Goal: Find specific page/section: Find specific page/section

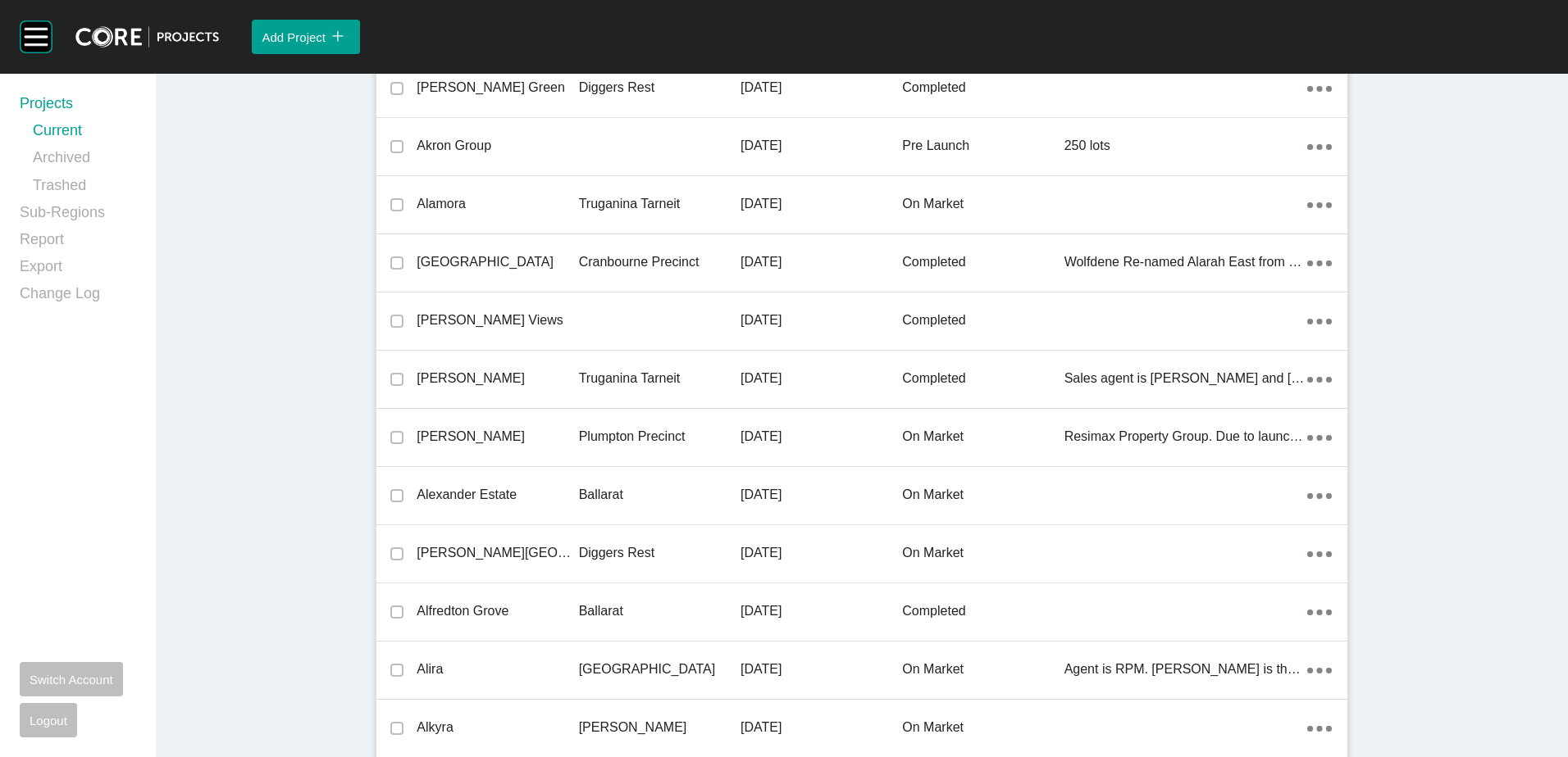
scroll to position [39010, 0]
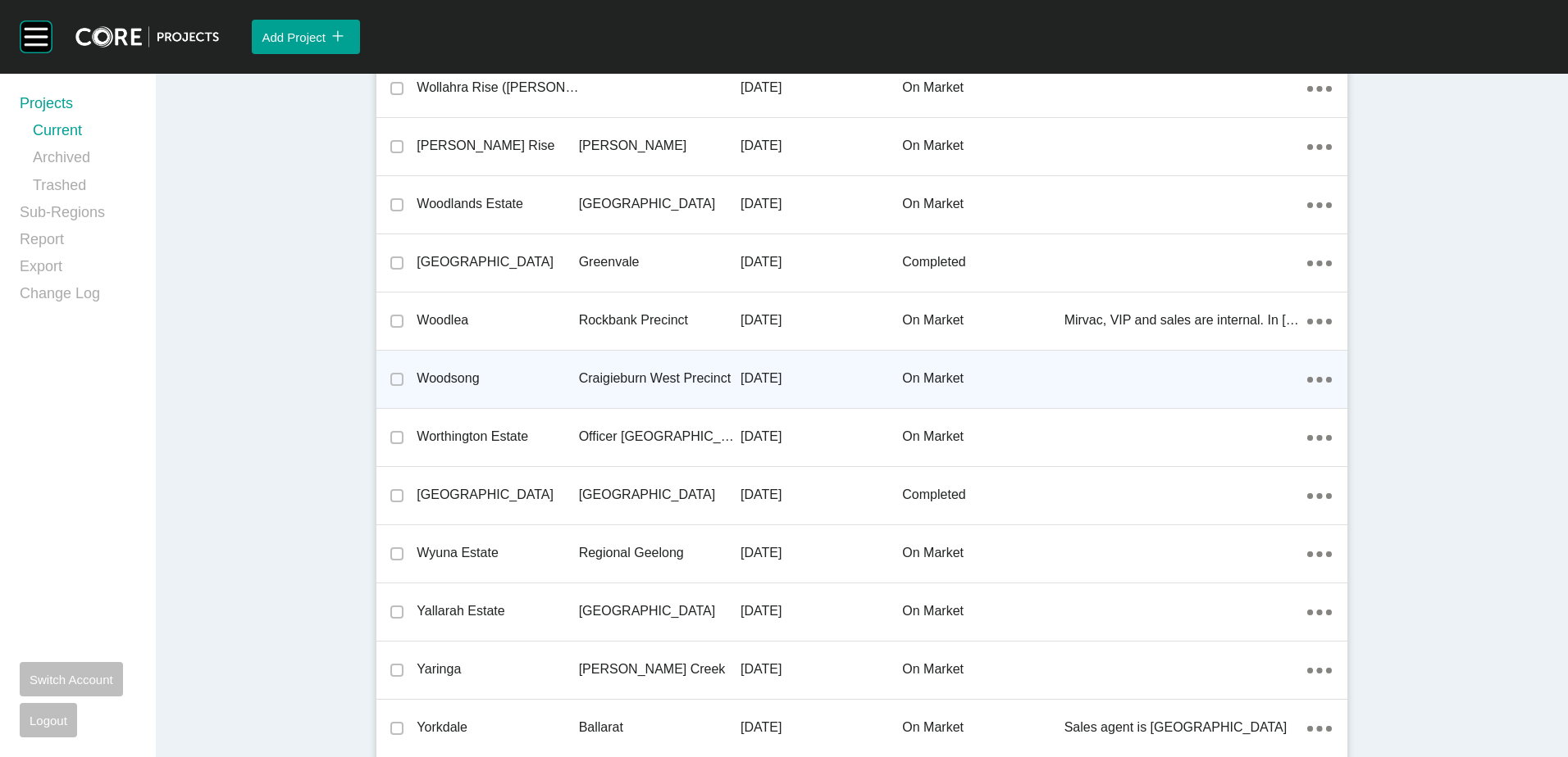
click at [579, 375] on p "Craigieburn West Precinct" at bounding box center [659, 378] width 162 height 18
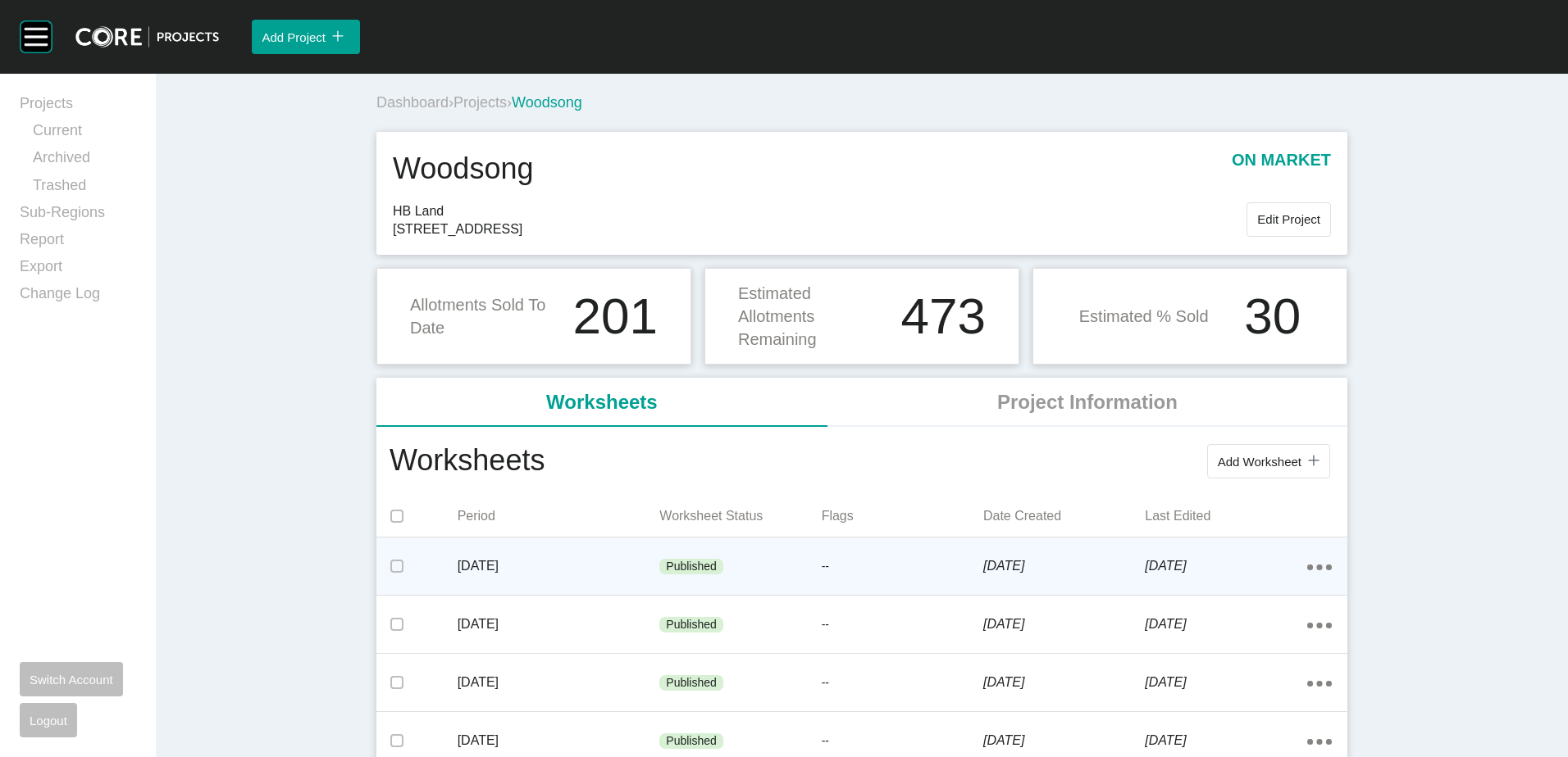
click at [552, 547] on div "[DATE]" at bounding box center [558, 566] width 202 height 51
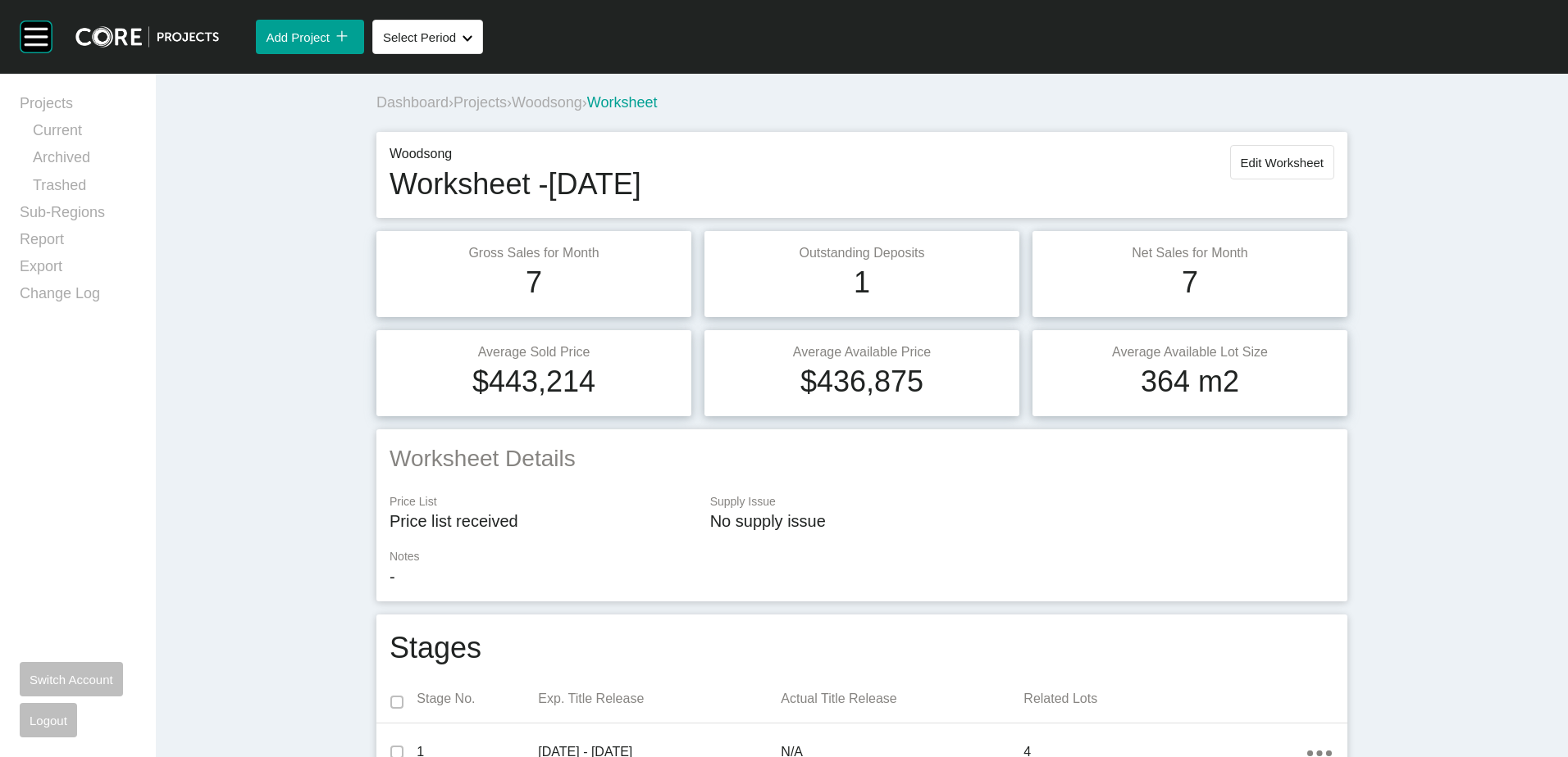
click at [549, 102] on span "Woodsong" at bounding box center [547, 102] width 70 height 17
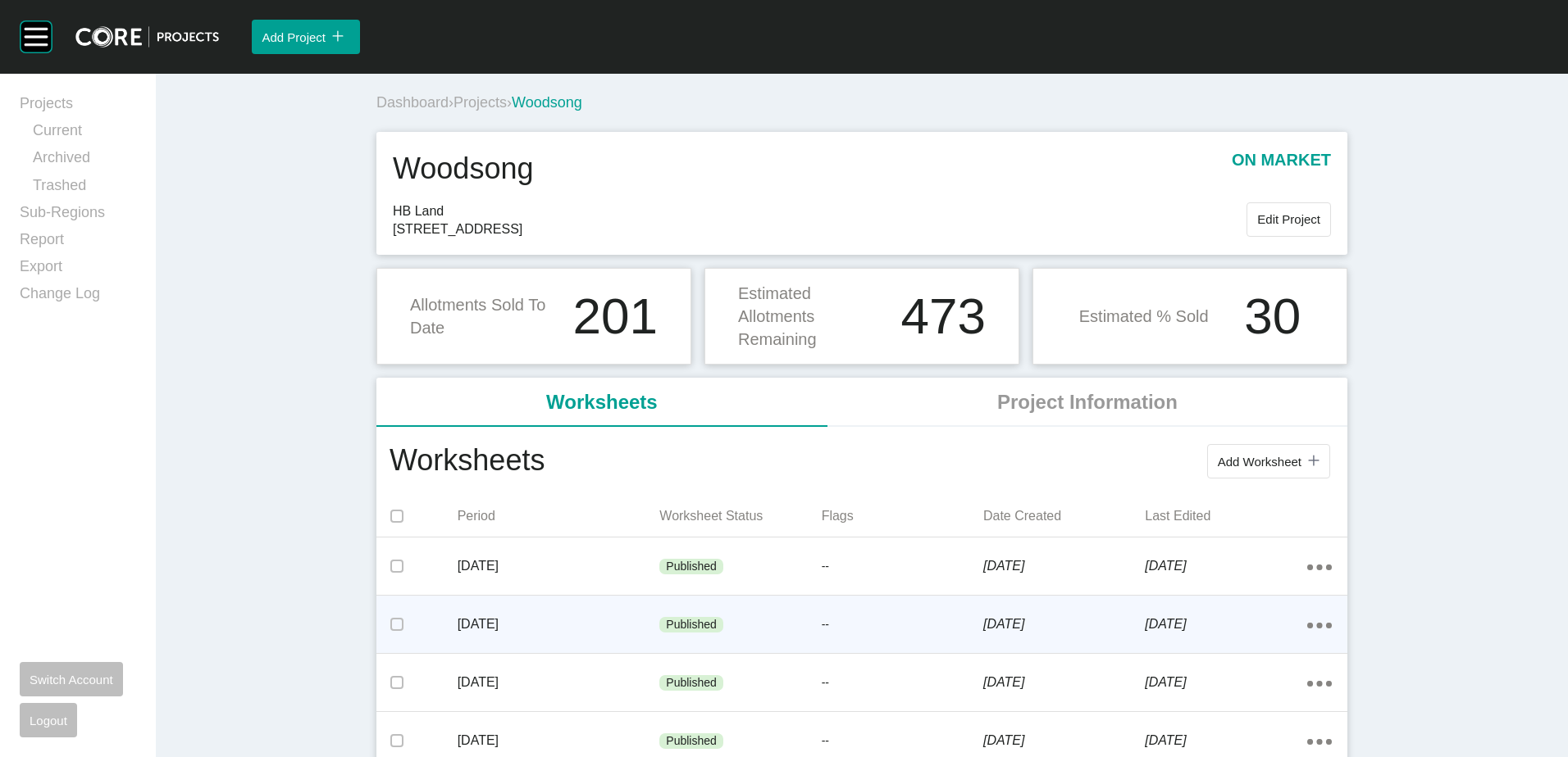
click at [498, 615] on div "[DATE]" at bounding box center [558, 624] width 202 height 51
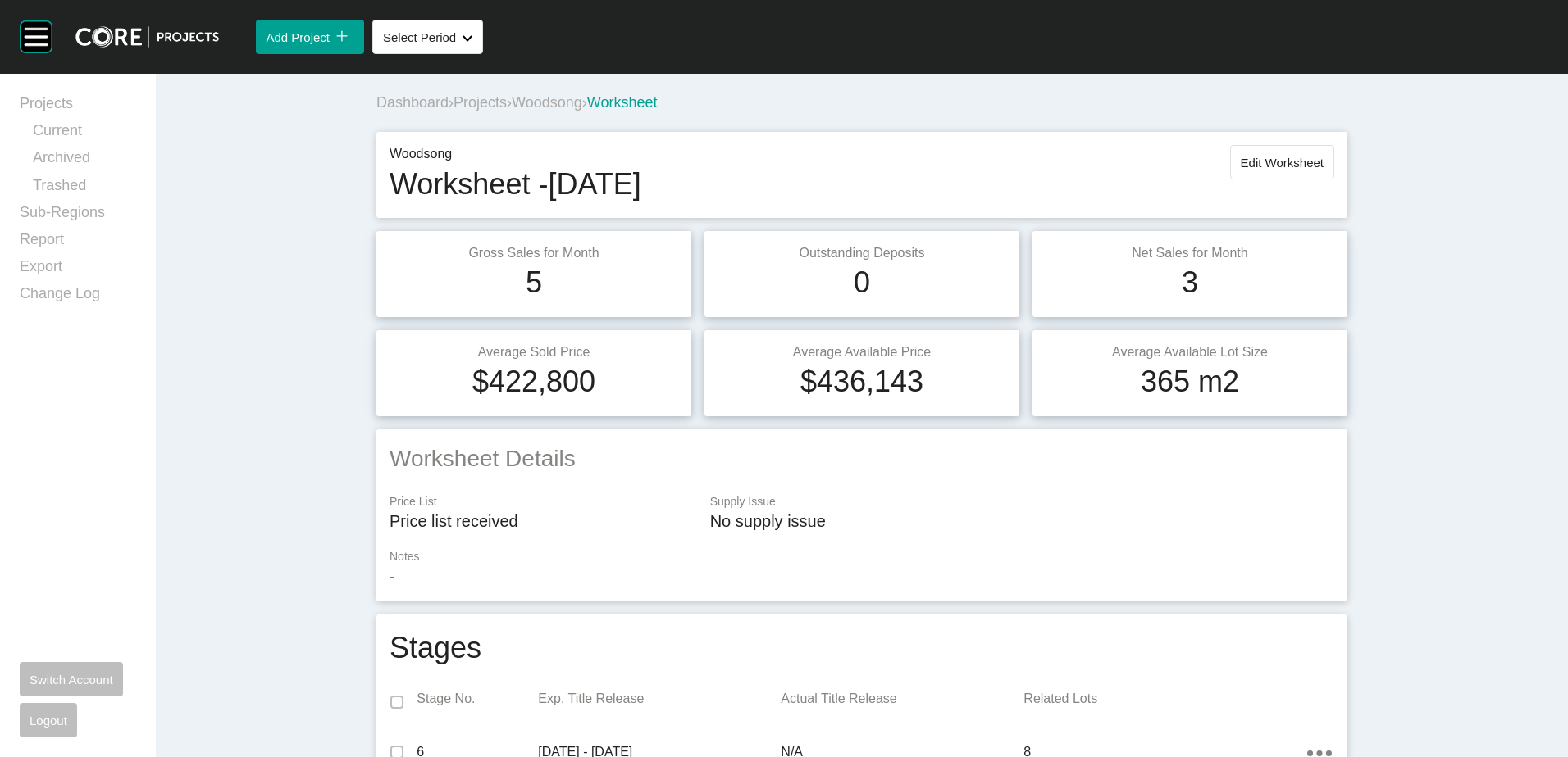
click at [539, 96] on span "Woodsong" at bounding box center [547, 102] width 70 height 17
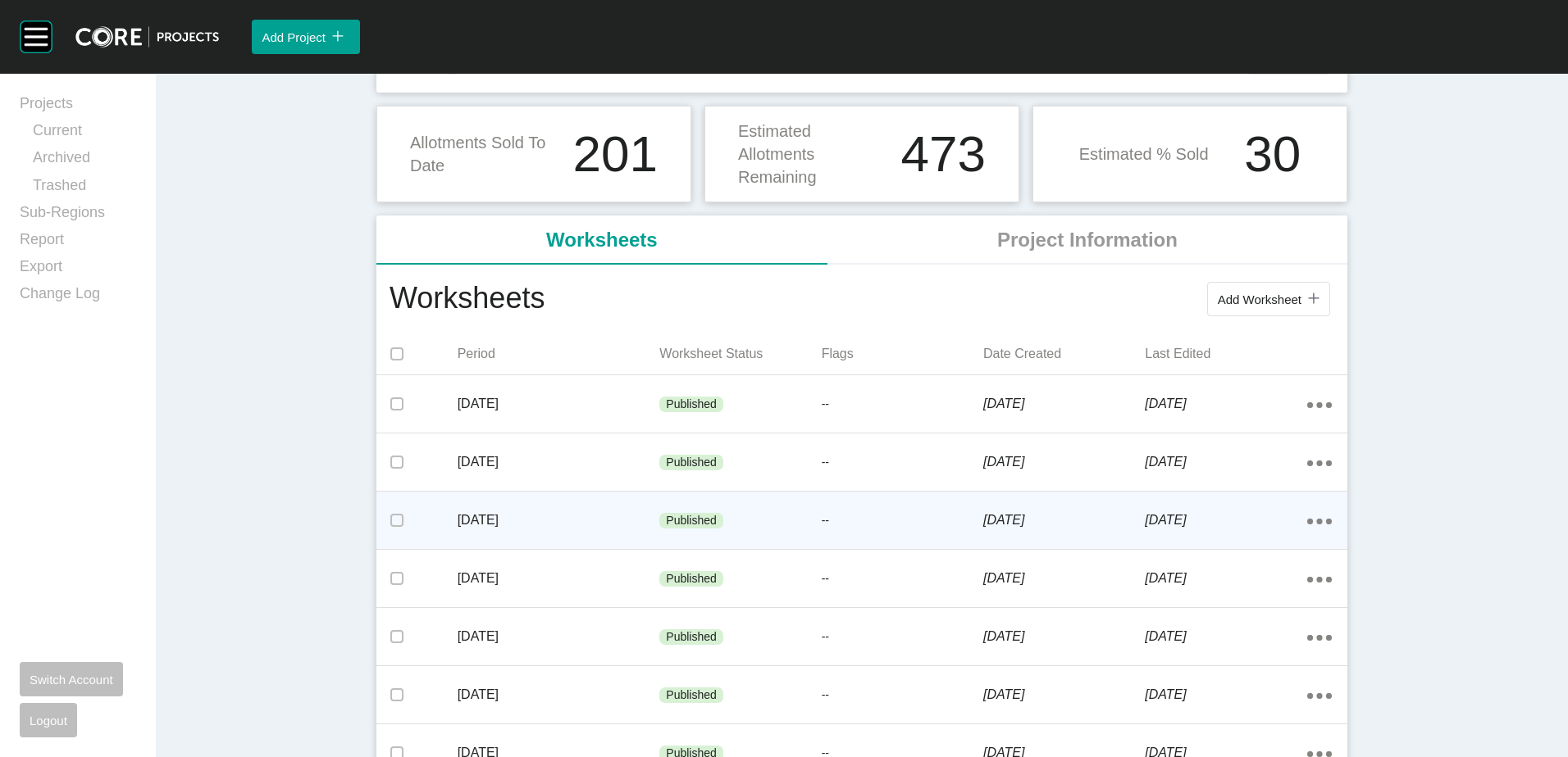
scroll to position [164, 0]
click at [515, 503] on div "[DATE]" at bounding box center [558, 519] width 202 height 51
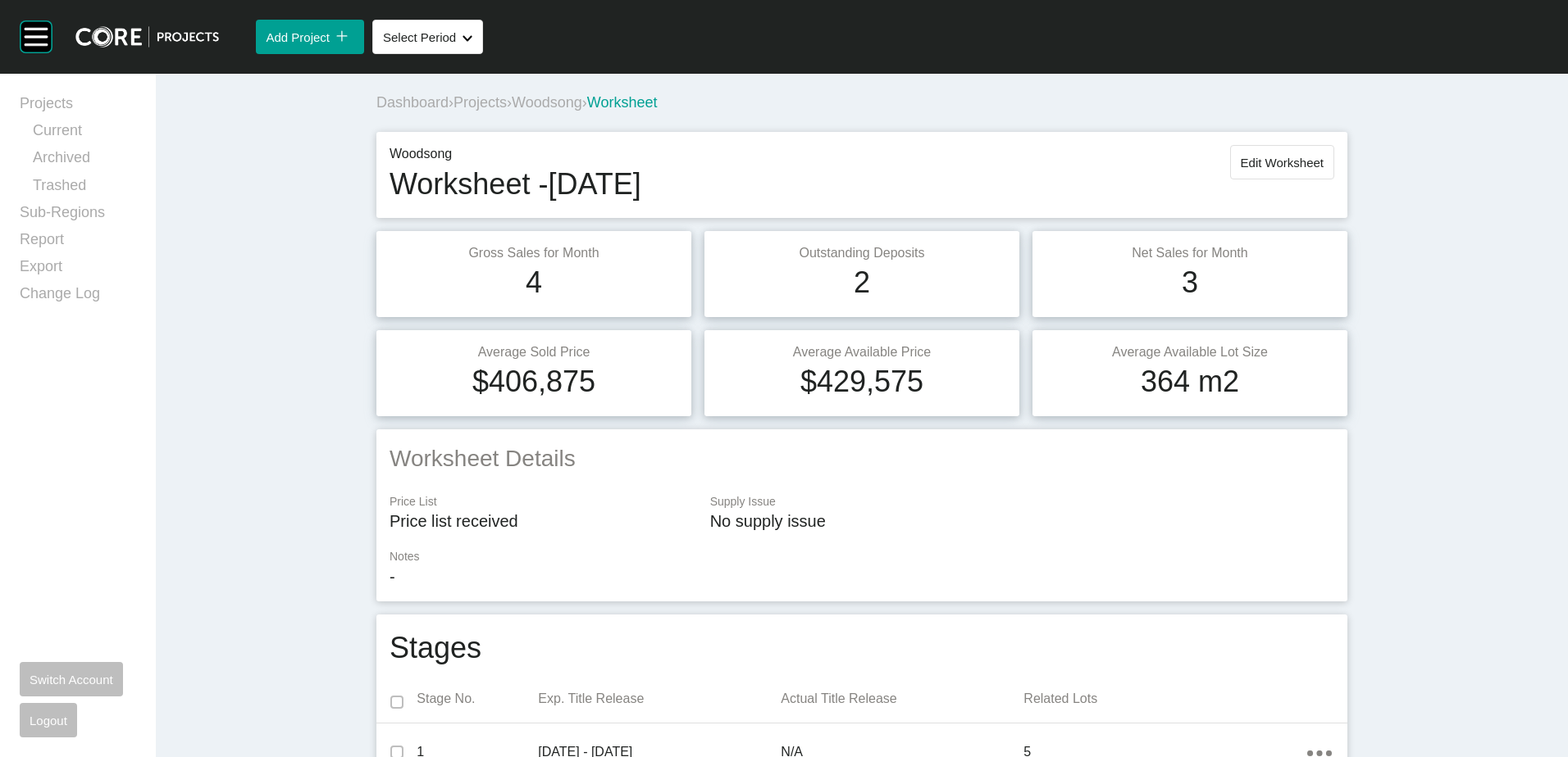
click at [537, 102] on span "Woodsong" at bounding box center [547, 102] width 70 height 17
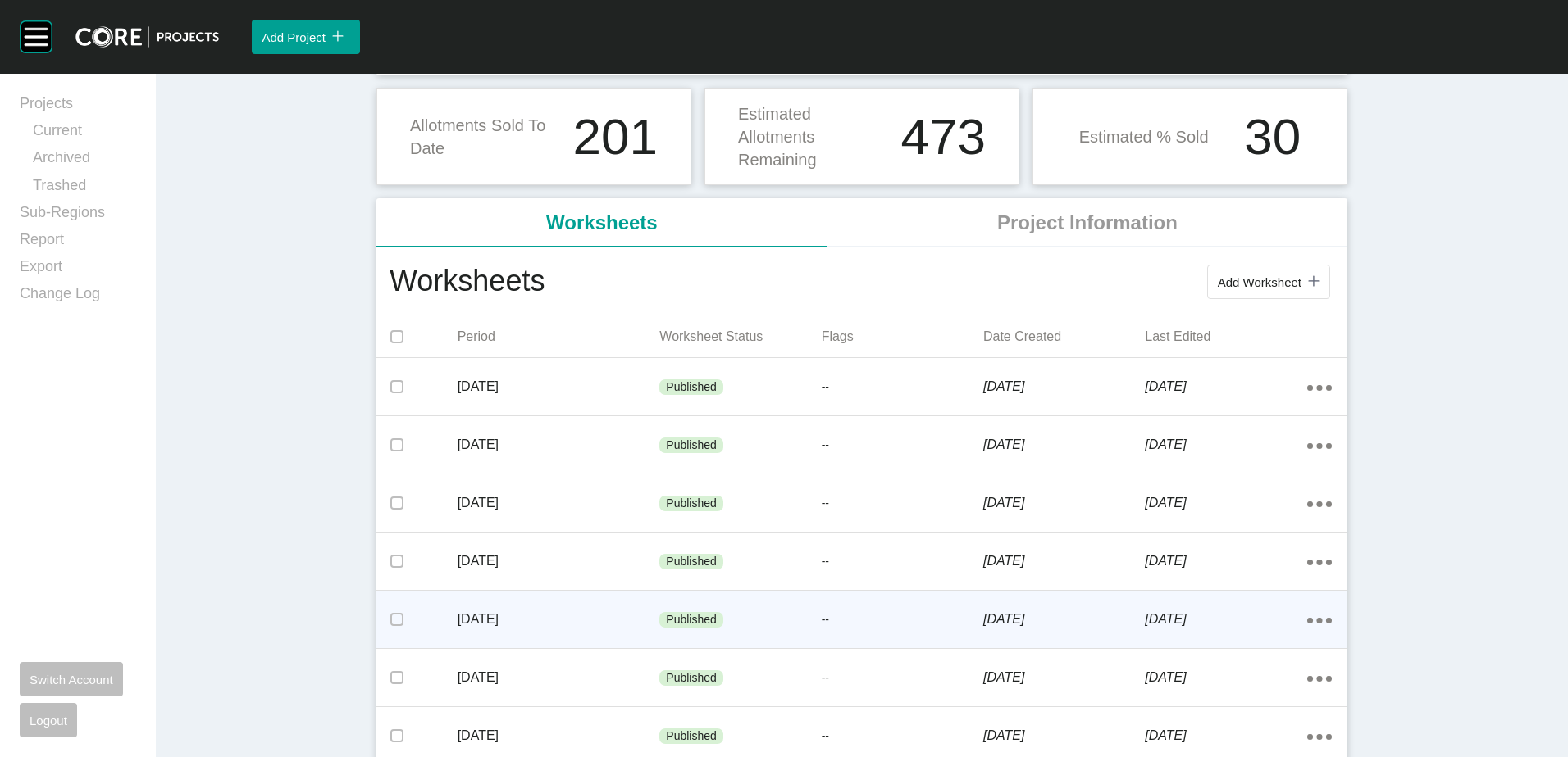
scroll to position [246, 0]
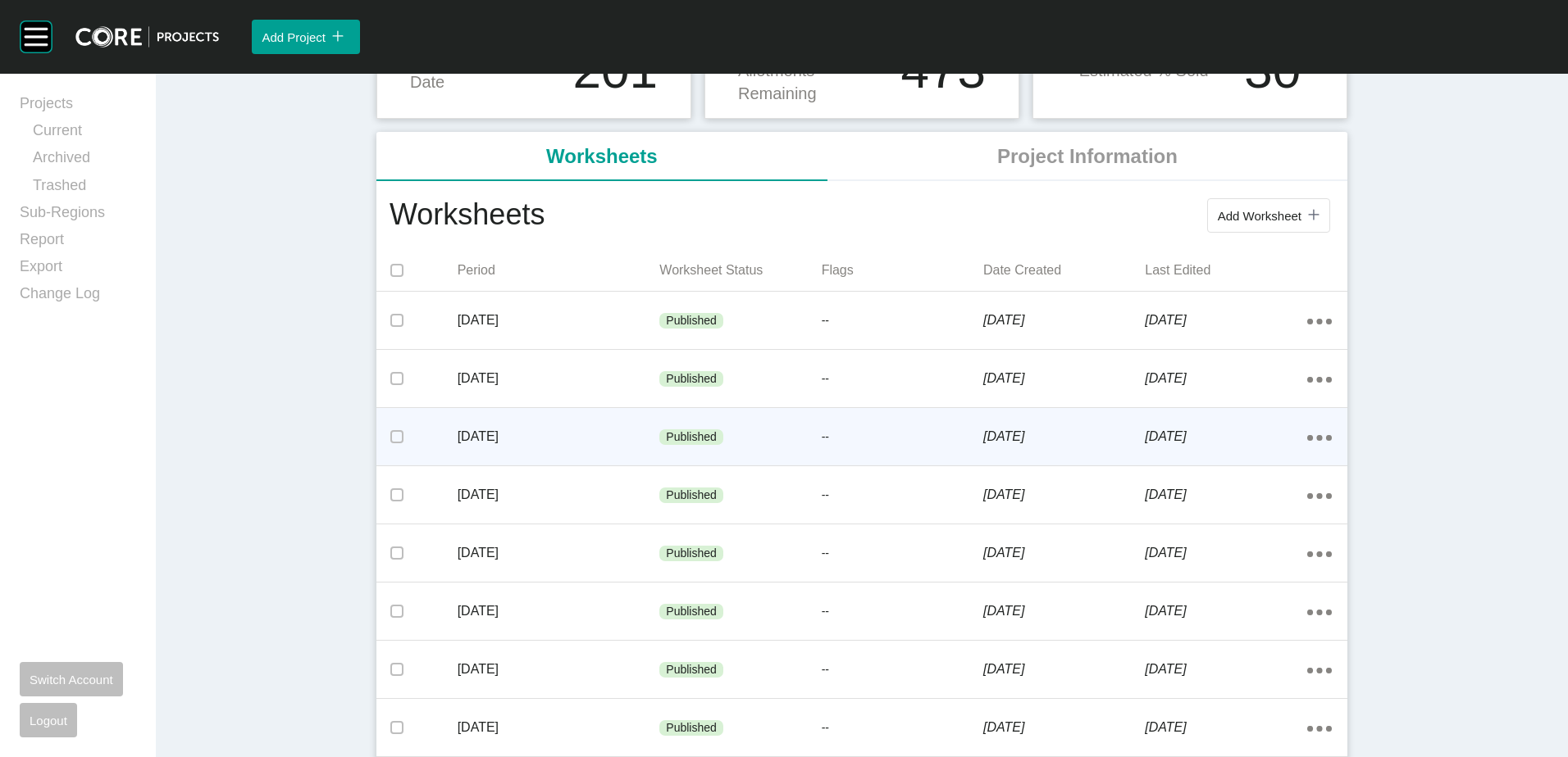
click at [494, 436] on p "[DATE]" at bounding box center [558, 438] width 202 height 18
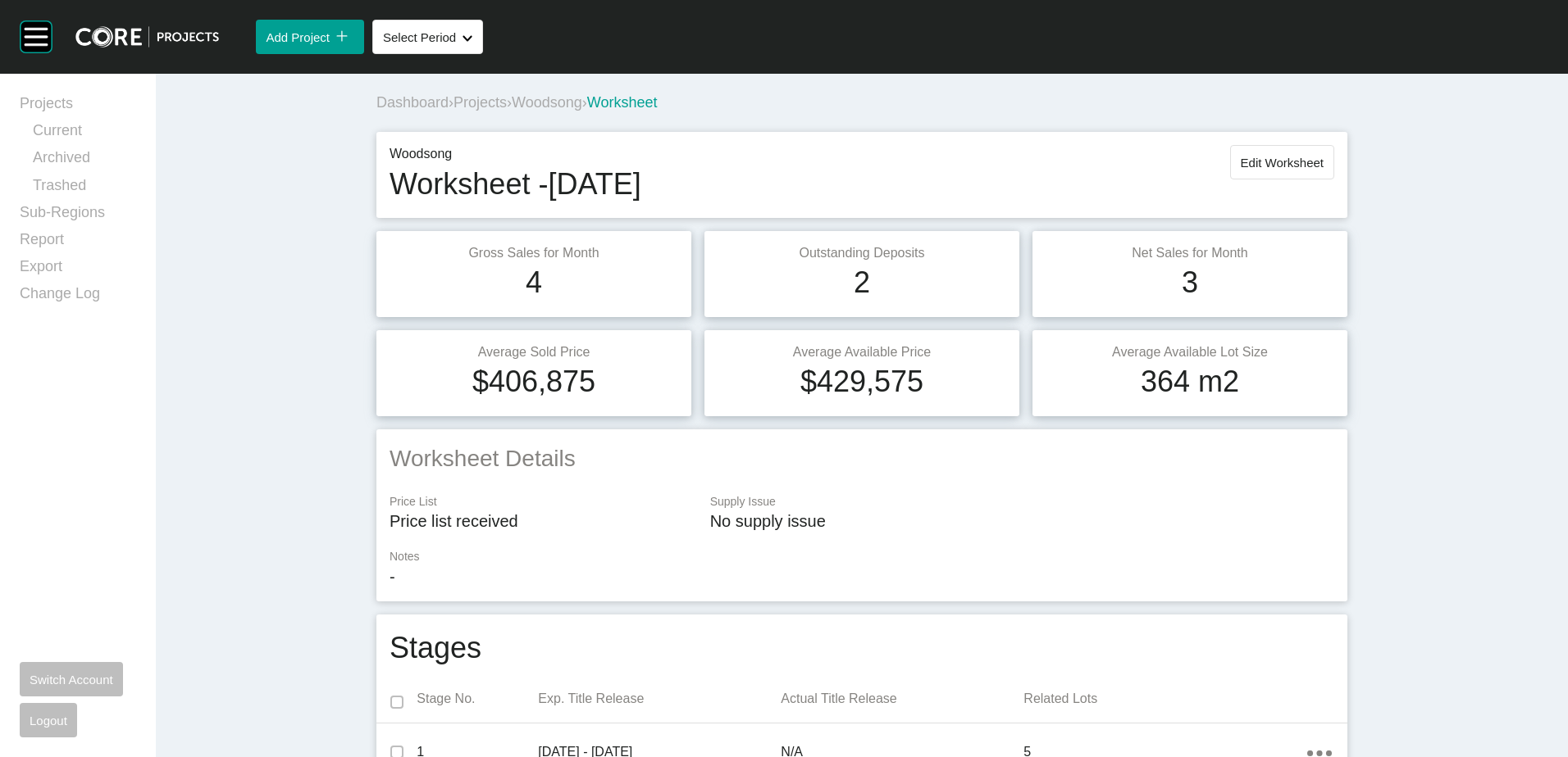
click at [480, 105] on span "Projects" at bounding box center [480, 102] width 54 height 17
